Goal: Information Seeking & Learning: Learn about a topic

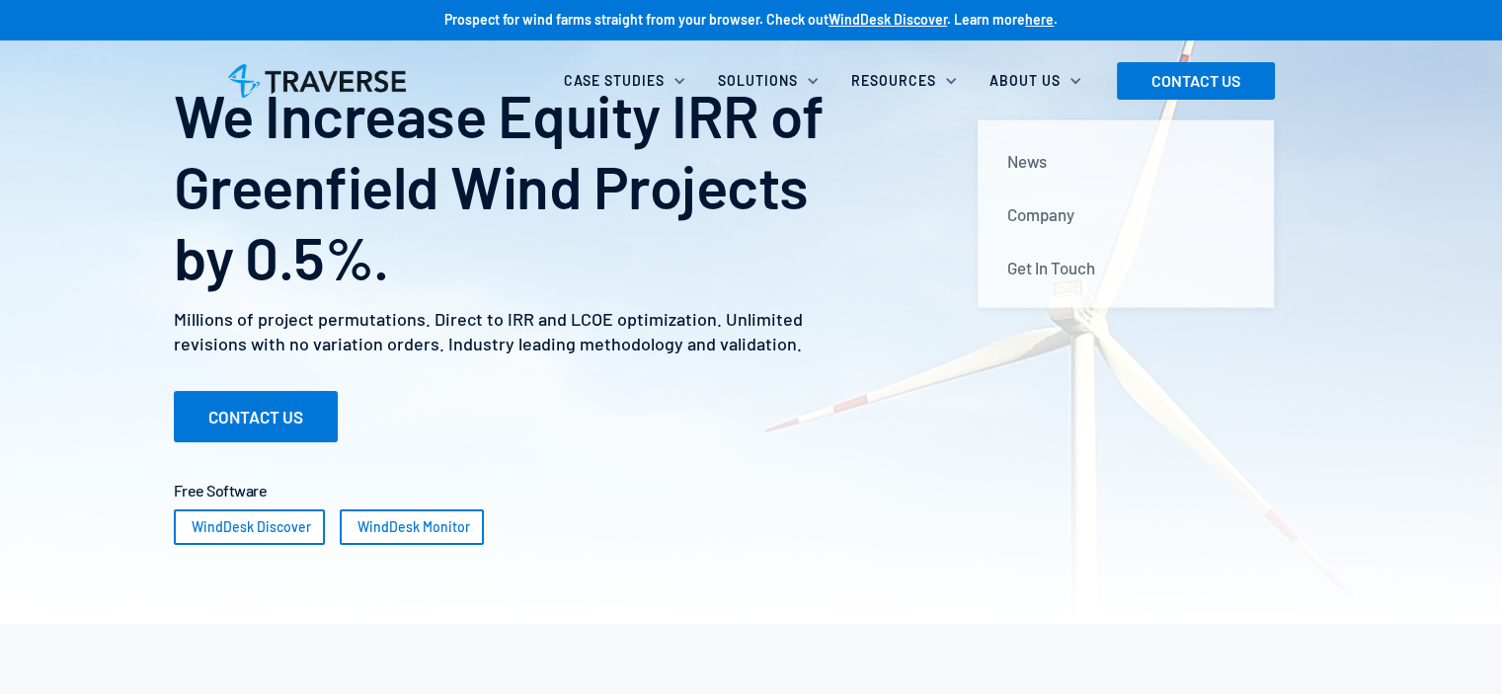
click at [1031, 84] on div "About Us" at bounding box center [1025, 81] width 71 height 20
click at [1023, 86] on div "About Us" at bounding box center [1025, 81] width 71 height 20
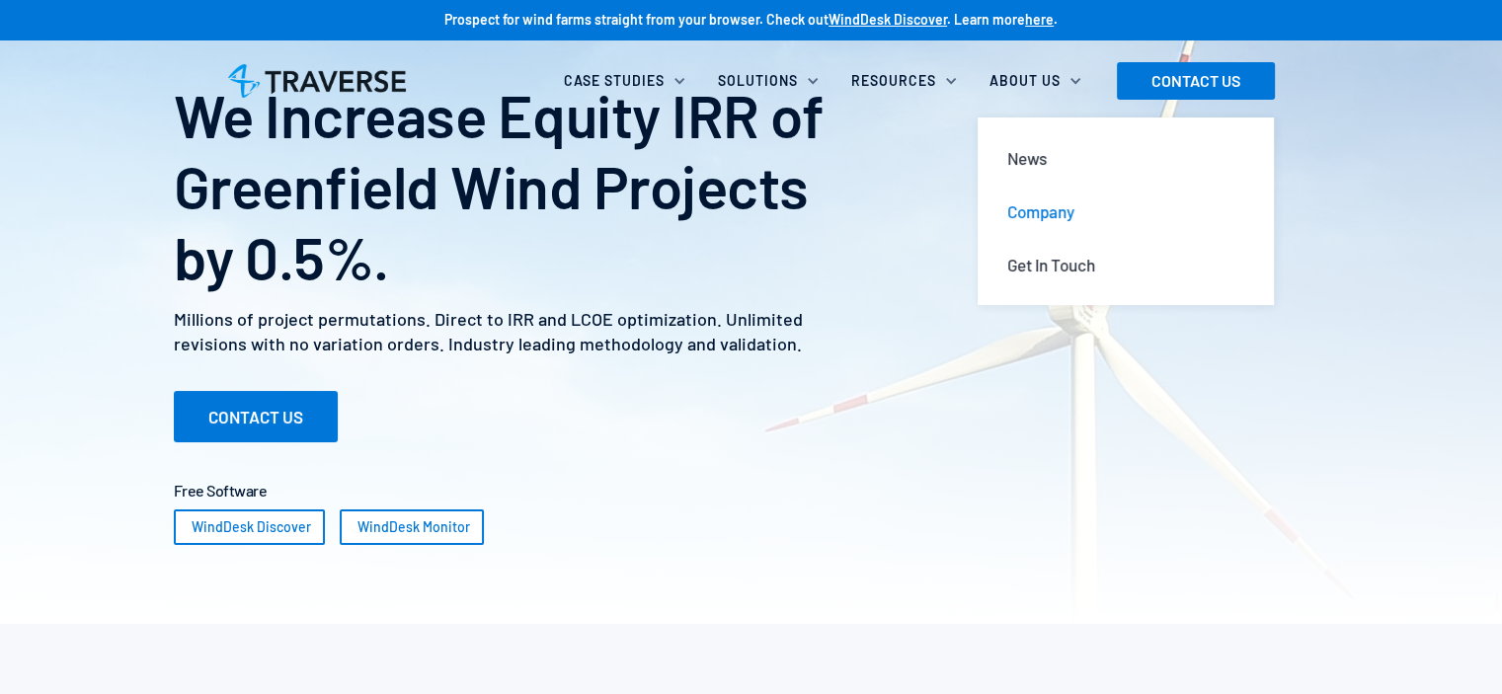
click at [1049, 203] on div "Company" at bounding box center [1040, 212] width 67 height 22
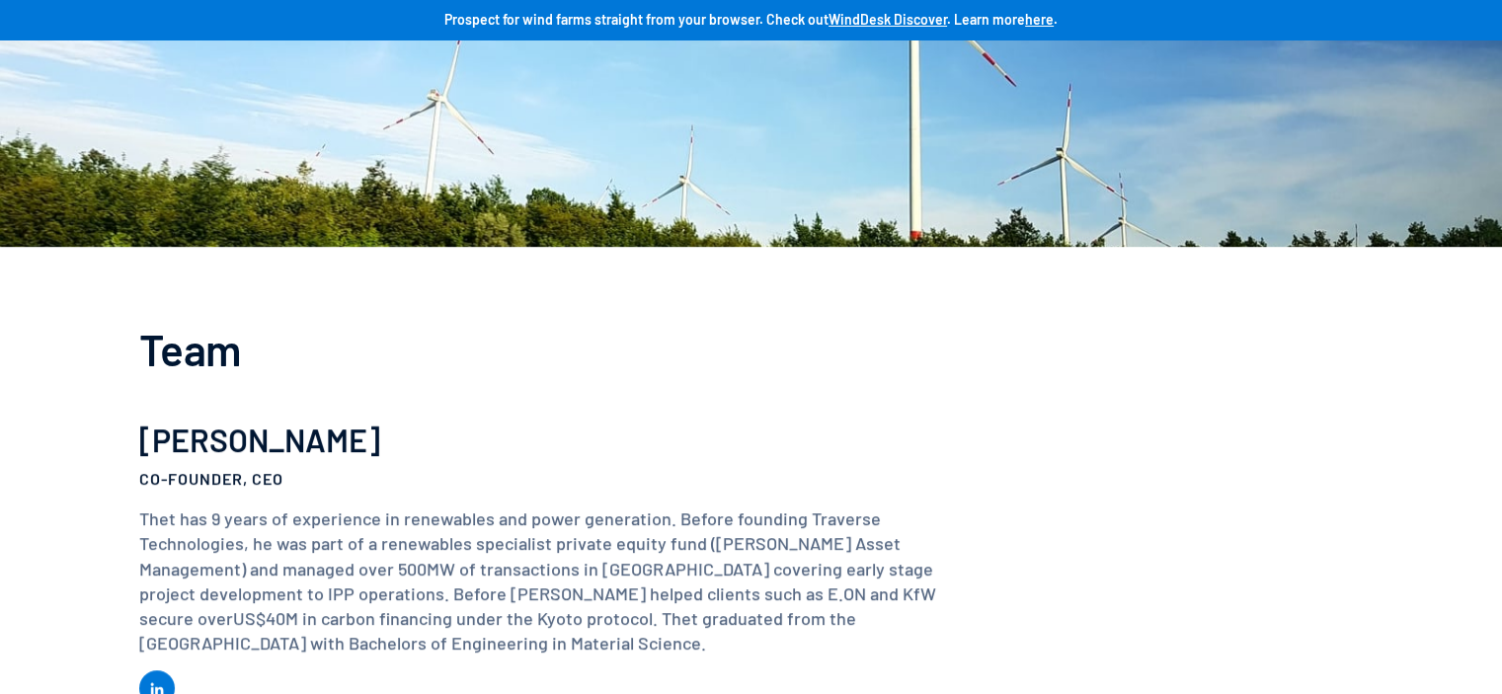
scroll to position [889, 0]
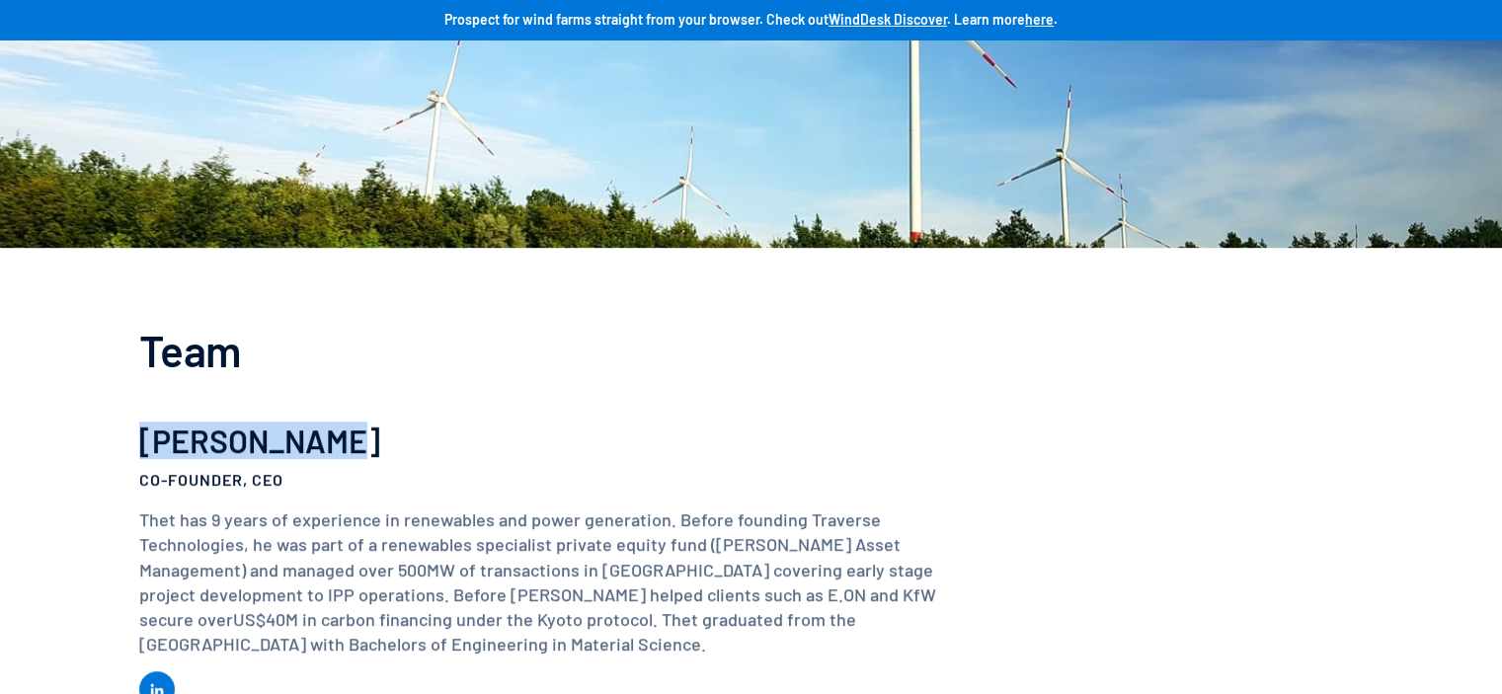
drag, startPoint x: 303, startPoint y: 455, endPoint x: 135, endPoint y: 449, distance: 168.0
